Goal: Transaction & Acquisition: Purchase product/service

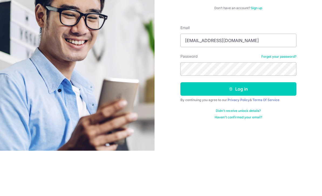
type input "[EMAIL_ADDRESS][DOMAIN_NAME]"
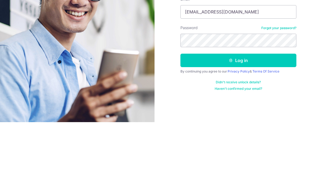
click at [260, 128] on button "Log in" at bounding box center [238, 134] width 116 height 13
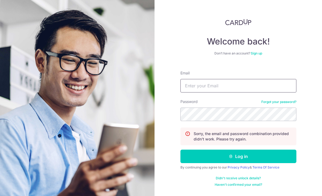
click at [227, 86] on input "Email" at bounding box center [238, 85] width 116 height 13
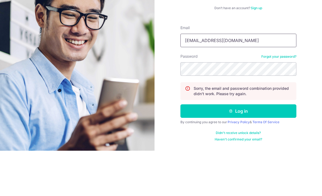
type input "[EMAIL_ADDRESS][DOMAIN_NAME]"
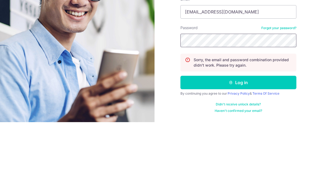
click at [238, 150] on button "Log in" at bounding box center [238, 156] width 116 height 13
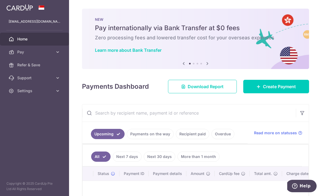
click at [276, 90] on span "Create Payment" at bounding box center [279, 86] width 33 height 6
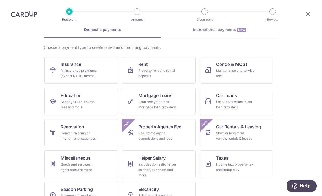
scroll to position [28, 0]
click at [67, 130] on link "Renovation Home furnishing or interior reno-expenses" at bounding box center [81, 133] width 73 height 27
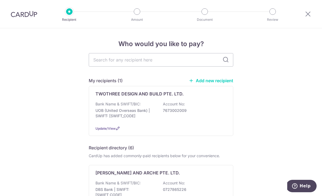
click at [212, 108] on div "Bank Name & SWIFT/BIC: UOB (United Overseas Bank) | SWIFT: UOVBSGSGXXX Account …" at bounding box center [161, 111] width 131 height 20
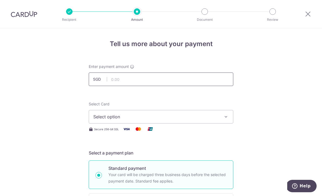
click at [220, 85] on input "text" at bounding box center [161, 79] width 145 height 13
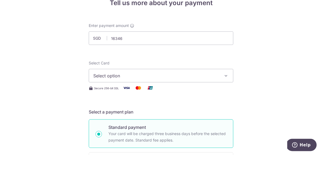
type input "16,346.00"
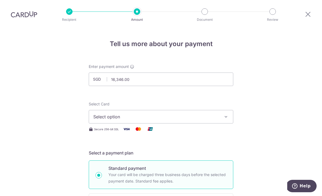
click at [228, 114] on icon "button" at bounding box center [225, 116] width 5 height 5
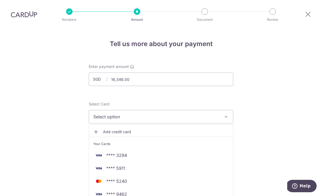
click at [286, 96] on div at bounding box center [161, 98] width 322 height 196
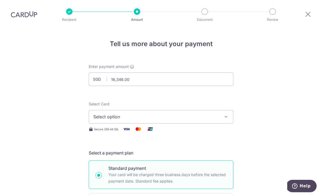
click at [176, 114] on span "Select option" at bounding box center [156, 117] width 126 height 6
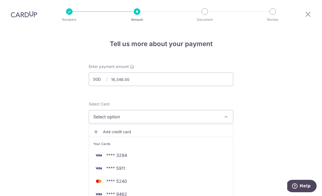
click at [156, 191] on span "**** 9462" at bounding box center [160, 194] width 135 height 6
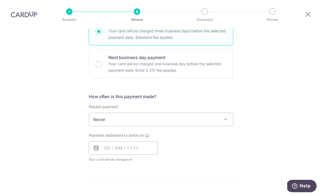
scroll to position [144, 0]
click at [142, 142] on input "text" at bounding box center [123, 148] width 69 height 13
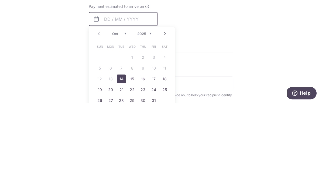
scroll to position [181, 0]
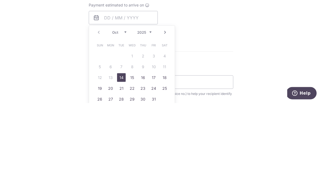
click at [124, 166] on link "14" at bounding box center [121, 170] width 9 height 9
type input "[DATE]"
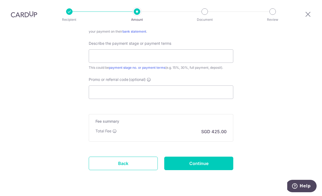
scroll to position [363, 0]
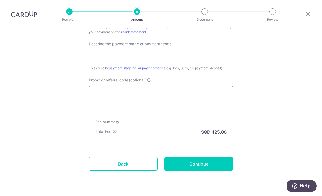
click at [204, 86] on input "Promo or referral code (optional)" at bounding box center [161, 92] width 145 height 13
click at [187, 86] on input "Promo or referral code (optional)" at bounding box center [161, 92] width 145 height 13
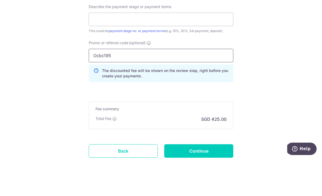
type input "Ocbc195"
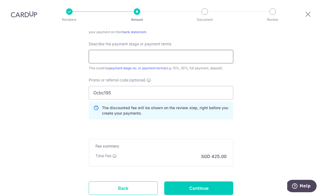
click at [208, 50] on input "text" at bounding box center [161, 56] width 145 height 13
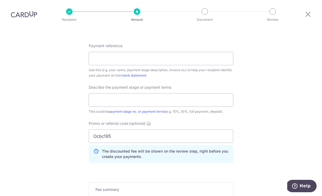
scroll to position [319, 0]
click at [219, 52] on input "Payment reference" at bounding box center [161, 58] width 145 height 13
click at [124, 52] on input "Gerald Seet (TR-WT-25-062)" at bounding box center [161, 58] width 145 height 13
click at [118, 52] on input "Gerald Seet (TR-WT-25-062)" at bounding box center [161, 58] width 145 height 13
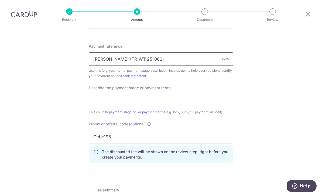
click at [111, 52] on input "Gerald Seet (TR-WT-25-062)" at bounding box center [161, 58] width 145 height 13
click at [115, 52] on input "Gerald Seet (TR-WT-25-062)" at bounding box center [161, 58] width 145 height 13
click at [122, 52] on input "Leong Yee Fong (TR-WT-25-062)" at bounding box center [161, 58] width 145 height 13
type input "[PERSON_NAME] and [PERSON_NAME] (TR-WT-25-062)"
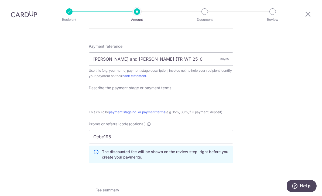
click at [102, 94] on input "text" at bounding box center [161, 100] width 145 height 13
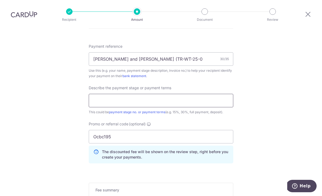
click at [224, 94] on input "text" at bounding box center [161, 100] width 145 height 13
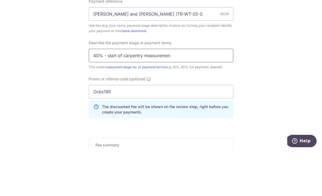
click at [110, 94] on input "40% - start of carpentry measuremen" at bounding box center [161, 100] width 145 height 13
click at [213, 94] on input "40% -start of carpentry measuremen" at bounding box center [161, 100] width 145 height 13
type input "40% -start of carpentry measurement"
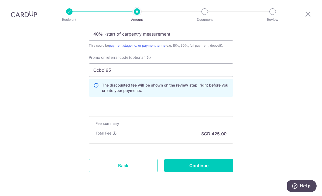
scroll to position [386, 0]
click at [222, 159] on input "Continue" at bounding box center [198, 165] width 69 height 13
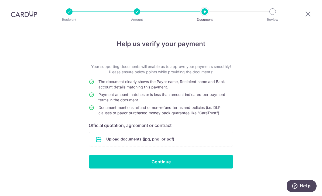
click at [287, 110] on div "Help us verify your payment Your supporting documents will enable us to approve…" at bounding box center [161, 112] width 322 height 168
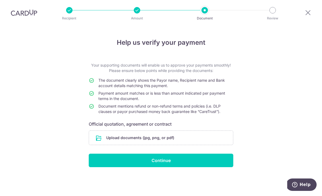
click at [124, 137] on input "file" at bounding box center [161, 139] width 144 height 14
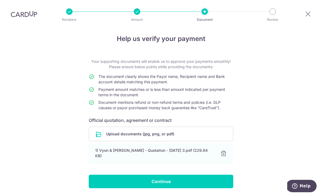
scroll to position [5, 0]
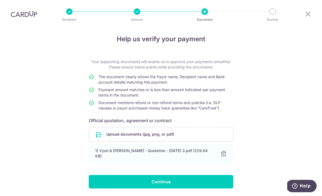
click at [224, 180] on input "Continue" at bounding box center [161, 181] width 145 height 13
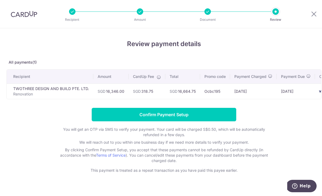
click at [190, 110] on input "Confirm Payment Setup" at bounding box center [164, 114] width 145 height 13
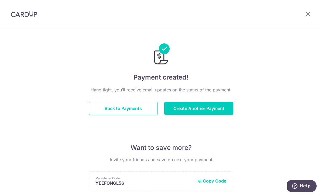
click at [309, 15] on icon at bounding box center [308, 14] width 6 height 7
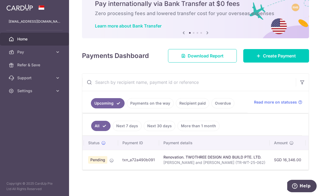
scroll to position [0, 9]
click at [215, 136] on ul "All Next 7 days Next 30 days More than 1 month" at bounding box center [193, 125] width 220 height 22
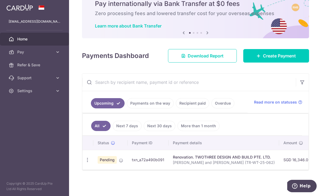
scroll to position [0, 0]
